Goal: Task Accomplishment & Management: Manage account settings

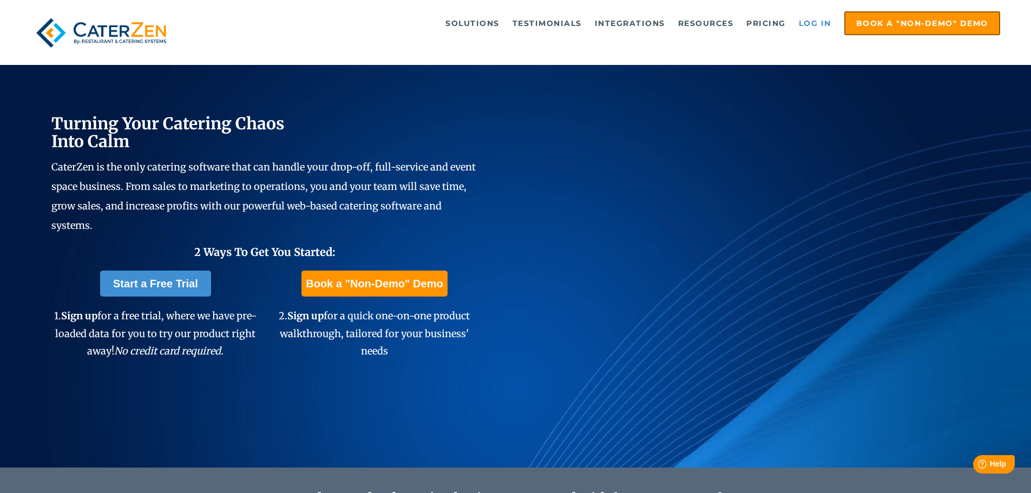
click at [808, 23] on link "Log in" at bounding box center [815, 23] width 43 height 22
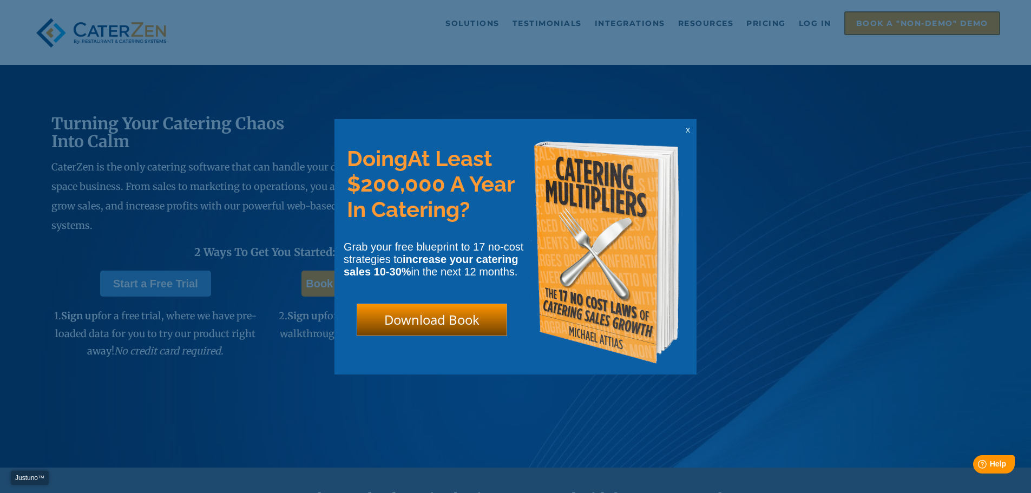
click at [691, 128] on div "x" at bounding box center [687, 130] width 17 height 10
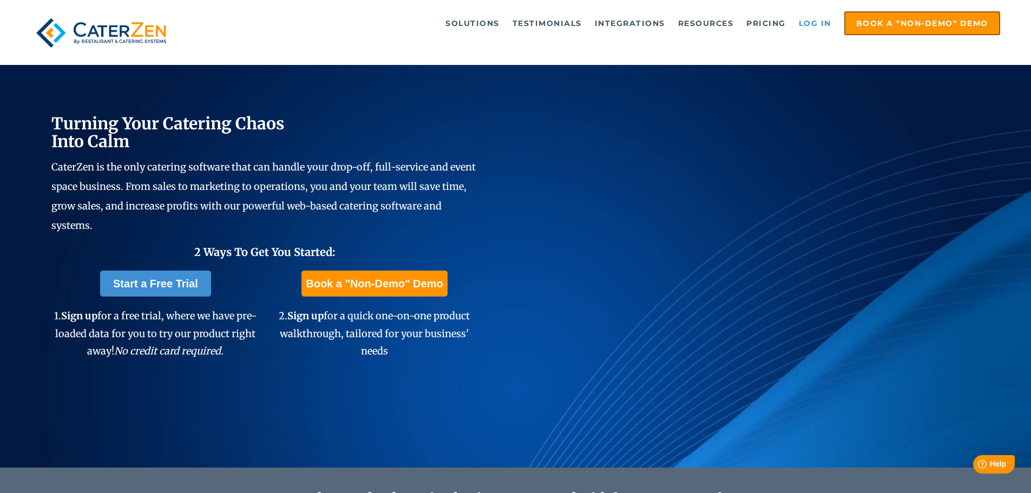
click at [816, 20] on link "Log in" at bounding box center [815, 23] width 43 height 22
